Goal: Find specific page/section

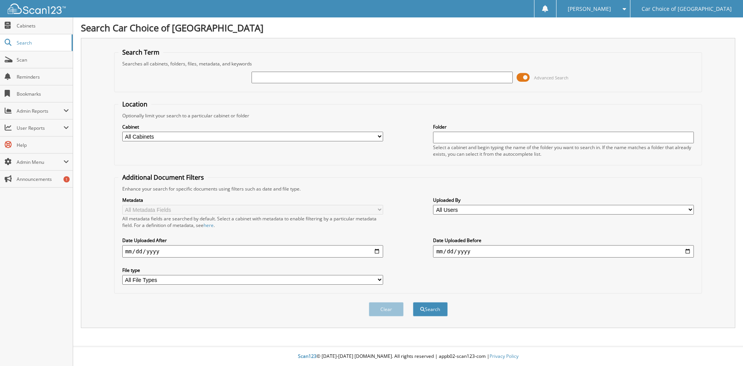
drag, startPoint x: 302, startPoint y: 78, endPoint x: 304, endPoint y: 74, distance: 4.0
click at [302, 76] on input "text" at bounding box center [381, 78] width 261 height 12
type input "995006"
click at [413, 302] on button "Search" at bounding box center [430, 309] width 35 height 14
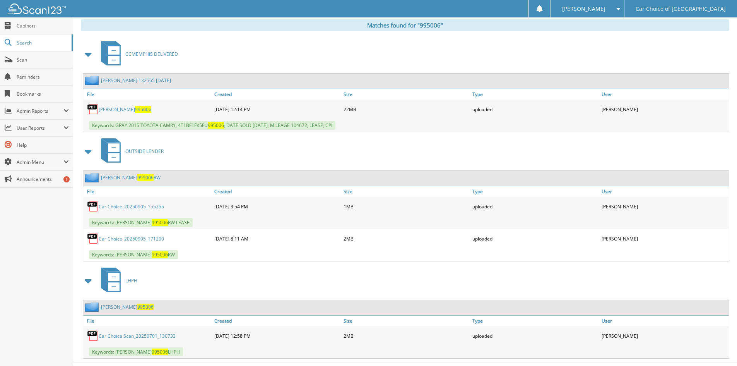
scroll to position [336, 0]
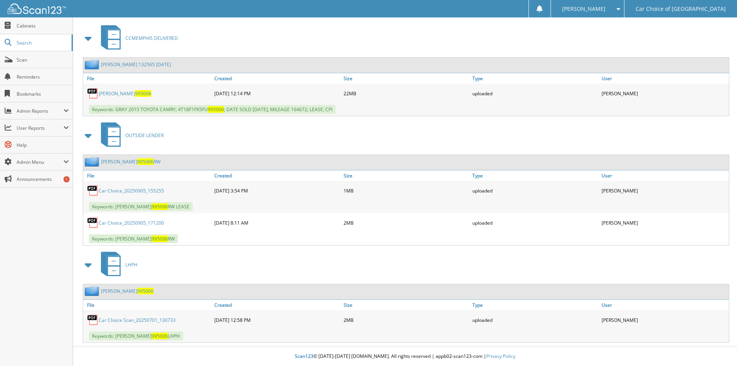
click at [123, 190] on link "Car Choice_20250905_155255" at bounding box center [131, 190] width 65 height 7
click at [141, 222] on link "Car Choice_20250905_171200" at bounding box center [131, 222] width 65 height 7
